Goal: Transaction & Acquisition: Purchase product/service

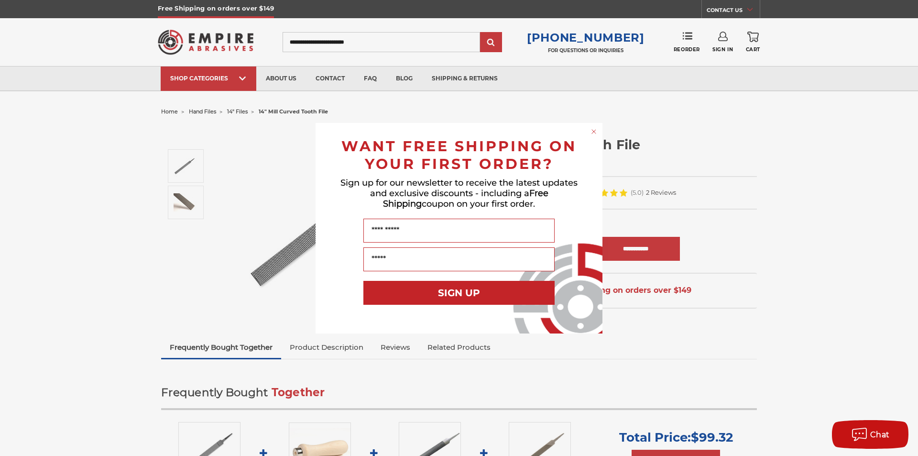
click at [821, 158] on div "Close dialog WANT FREE SHIPPING ON YOUR FIRST ORDER? Sign up for our newsletter…" at bounding box center [459, 228] width 918 height 456
click at [592, 131] on circle "Close dialog" at bounding box center [594, 131] width 9 height 9
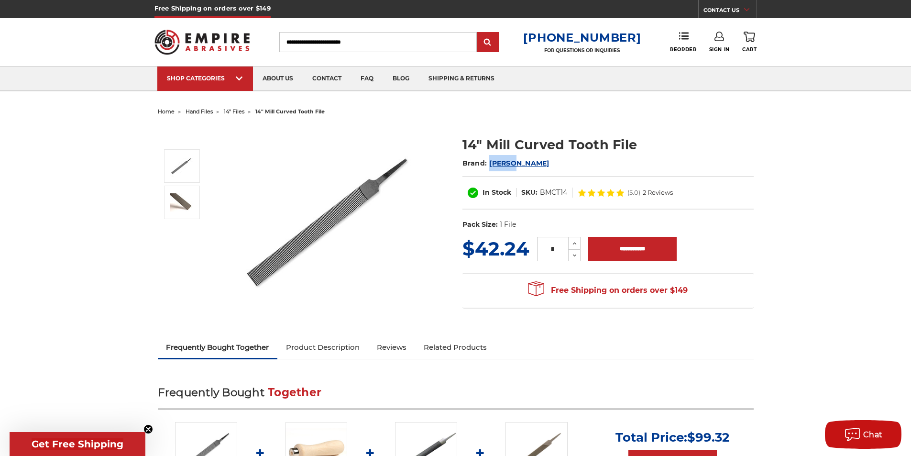
drag, startPoint x: 518, startPoint y: 164, endPoint x: 489, endPoint y: 169, distance: 29.0
click at [489, 169] on h2 "Brand: [PERSON_NAME]" at bounding box center [607, 163] width 291 height 16
copy span "[PERSON_NAME]"
drag, startPoint x: 568, startPoint y: 194, endPoint x: 538, endPoint y: 190, distance: 30.4
click at [541, 193] on dl "SKU: BMCT14" at bounding box center [544, 192] width 56 height 10
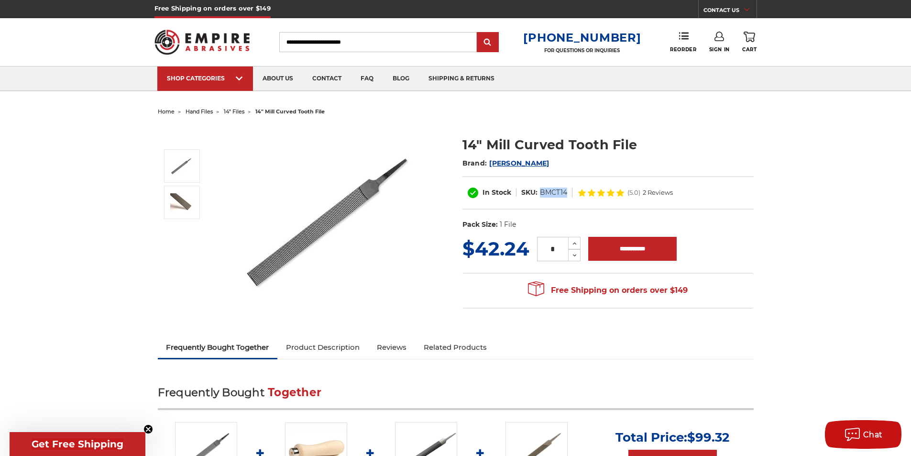
copy dd "BMCT14"
click at [575, 142] on h1 "14" Mill Curved Tooth File" at bounding box center [607, 144] width 291 height 19
copy div "14" Mill Curved Tooth File"
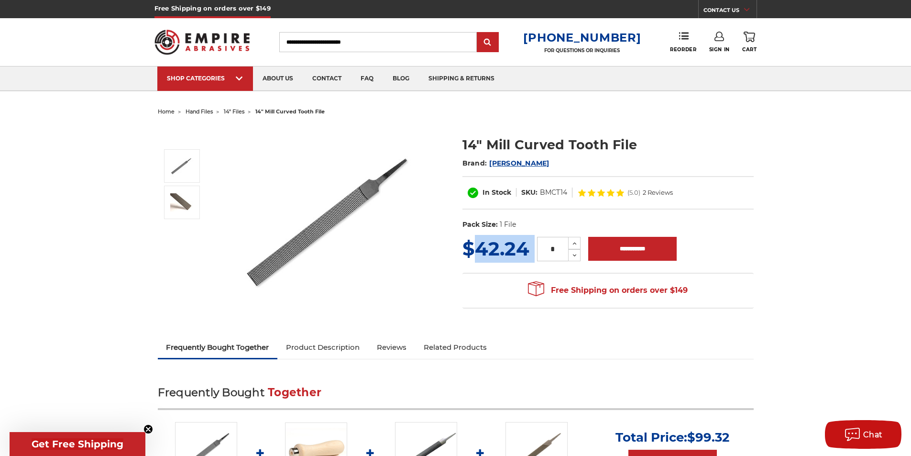
drag, startPoint x: 532, startPoint y: 251, endPoint x: 481, endPoint y: 258, distance: 51.6
click at [481, 258] on div "MSRP: Was: Now: $42.24 (You save ) * Increase Quantity: Decrease Quantity:" at bounding box center [607, 249] width 291 height 28
copy div "42.24 (You save )"
